Goal: Check status: Check status

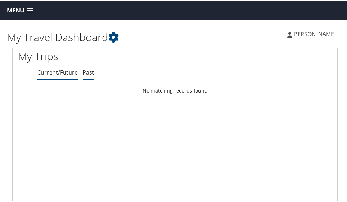
click at [87, 72] on link "Past" at bounding box center [89, 72] width 12 height 8
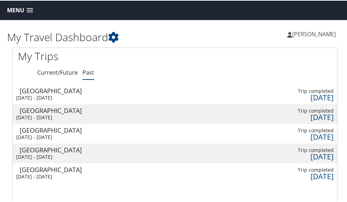
click at [66, 93] on td "Salt Lake City Thu 4 Sep 2025 - Fri 19 Sep 2025" at bounding box center [54, 94] width 82 height 20
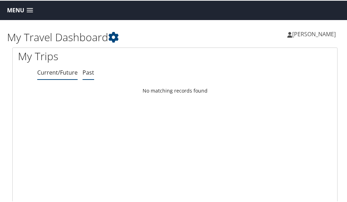
click at [85, 68] on li "Past" at bounding box center [89, 72] width 12 height 13
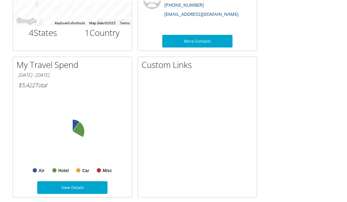
scroll to position [560, 0]
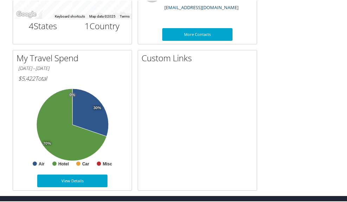
click at [82, 162] on rect at bounding box center [72, 126] width 109 height 84
click at [74, 181] on link "View Details" at bounding box center [72, 180] width 70 height 13
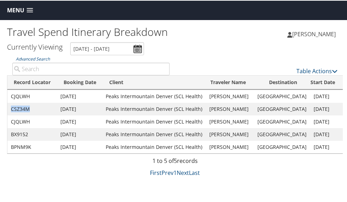
drag, startPoint x: 10, startPoint y: 106, endPoint x: 39, endPoint y: 111, distance: 29.3
click at [39, 111] on td "CSZ34M" at bounding box center [32, 108] width 50 height 13
click at [142, 106] on td "Peaks Intermountain Denver (SCL Health)" at bounding box center [154, 108] width 104 height 13
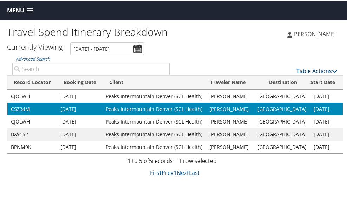
click at [31, 7] on span at bounding box center [30, 9] width 6 height 5
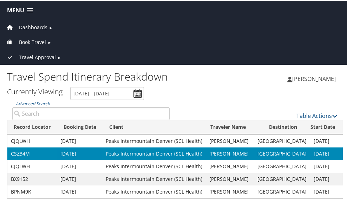
click at [51, 24] on span "►" at bounding box center [51, 26] width 4 height 5
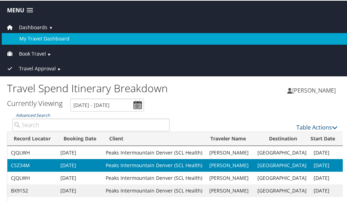
click at [47, 36] on link "My Travel Dashboard" at bounding box center [175, 37] width 347 height 11
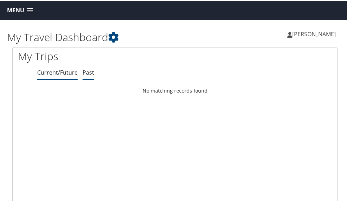
click at [87, 71] on link "Past" at bounding box center [89, 72] width 12 height 8
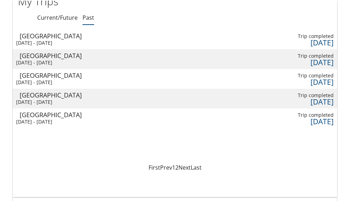
scroll to position [35, 0]
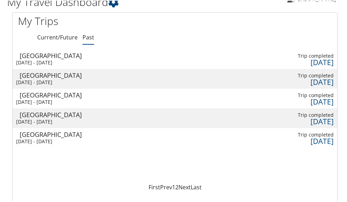
click at [325, 60] on div "[DATE]" at bounding box center [297, 61] width 74 height 6
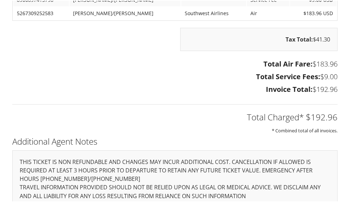
scroll to position [921, 0]
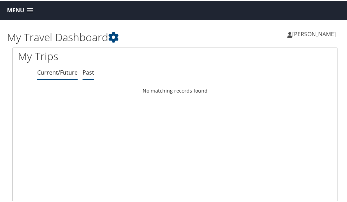
click at [85, 73] on link "Past" at bounding box center [89, 72] width 12 height 8
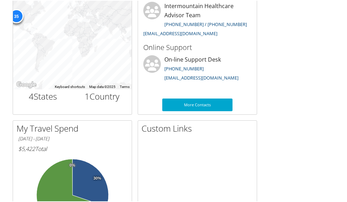
scroll to position [420, 0]
